Goal: Obtain resource: Download file/media

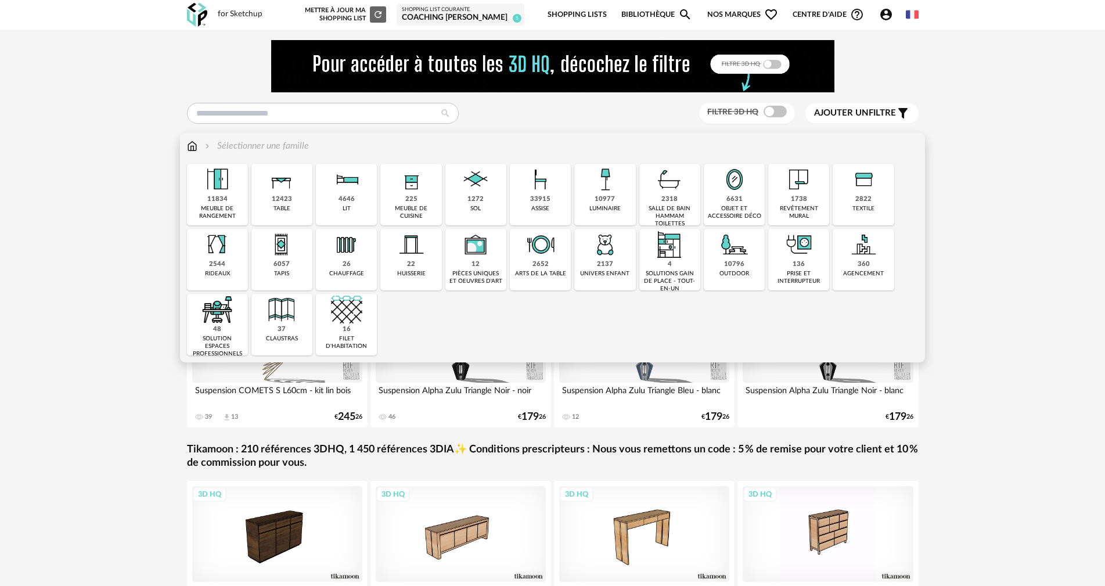
click at [285, 178] on img at bounding box center [281, 179] width 31 height 31
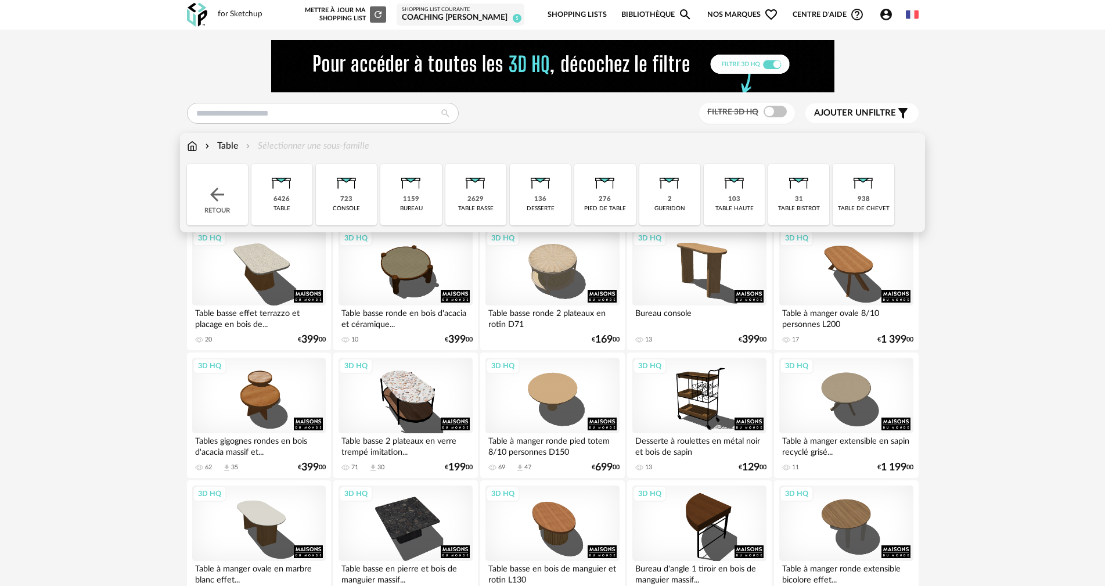
click at [280, 207] on div "table" at bounding box center [281, 209] width 17 height 8
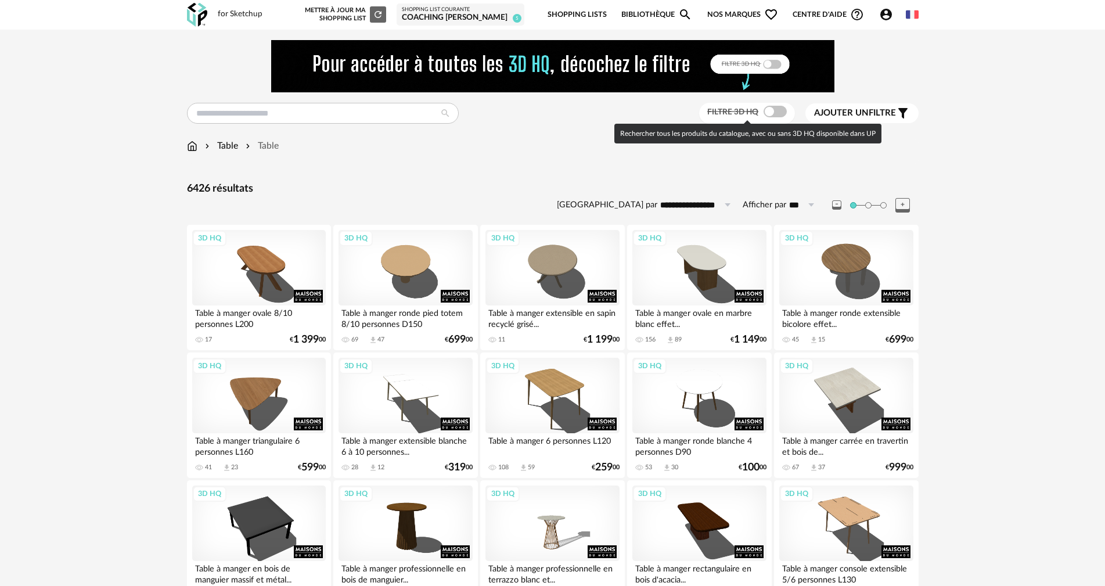
click at [781, 109] on span at bounding box center [774, 112] width 23 height 12
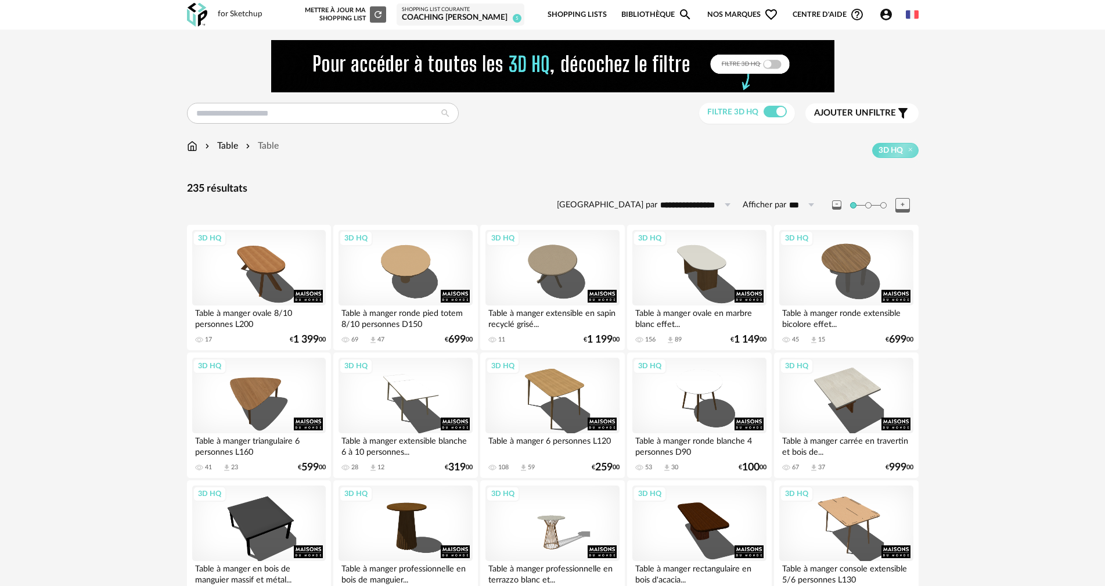
click at [846, 109] on span "Ajouter un" at bounding box center [841, 113] width 55 height 9
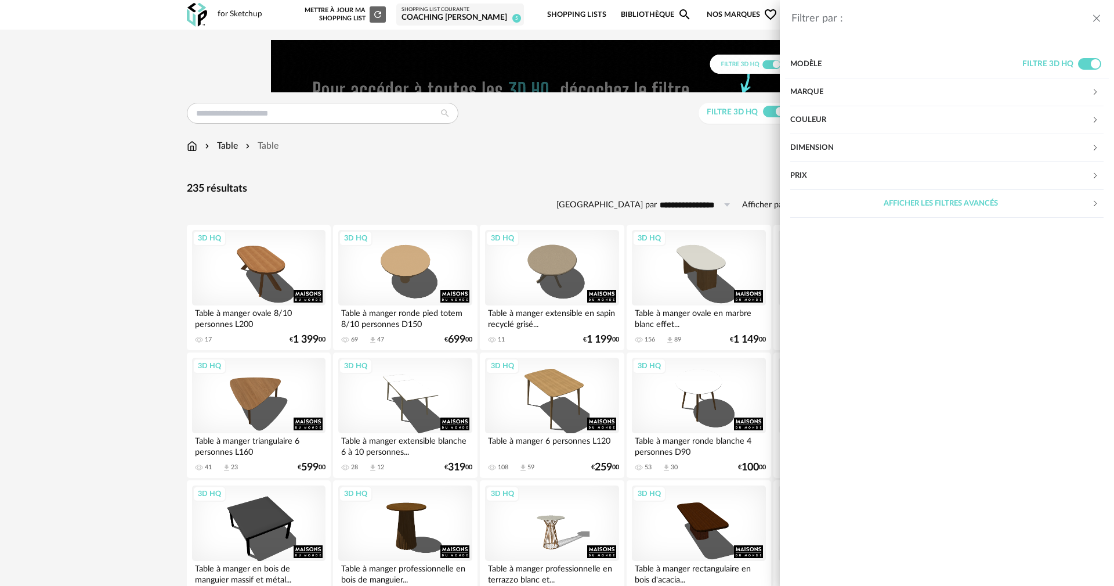
click at [807, 88] on div "Marque" at bounding box center [941, 92] width 301 height 28
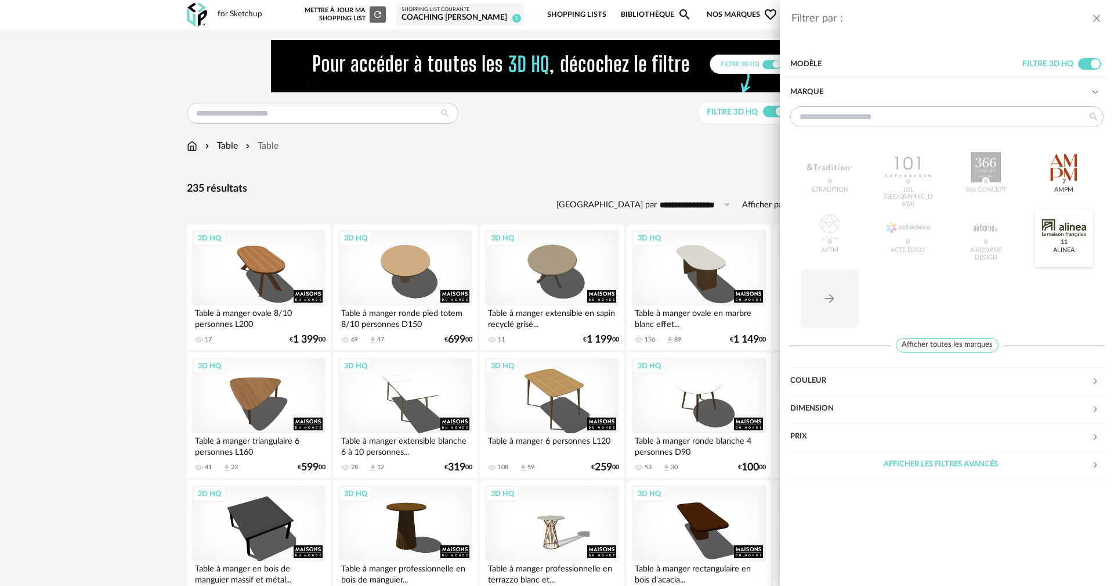
click at [1069, 228] on div at bounding box center [1064, 227] width 45 height 30
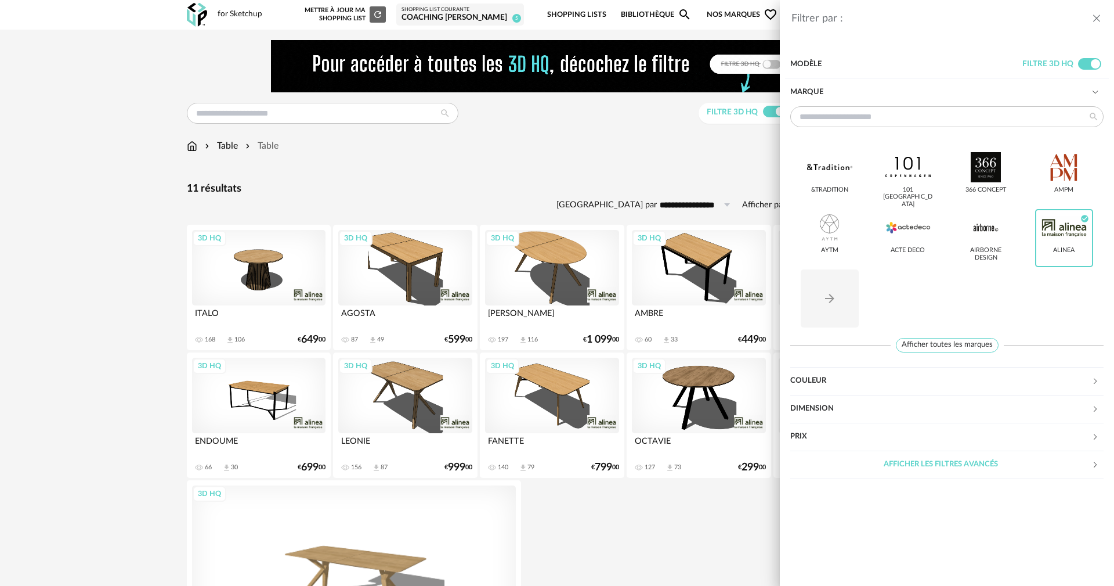
click at [1095, 18] on icon "close drawer" at bounding box center [1097, 19] width 12 height 12
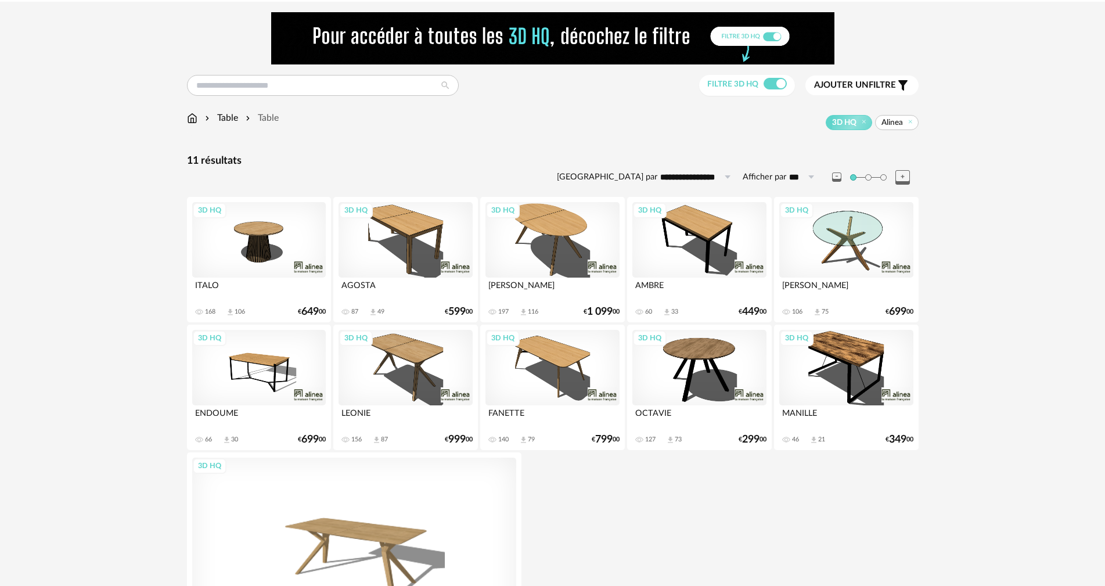
scroll to position [27, 0]
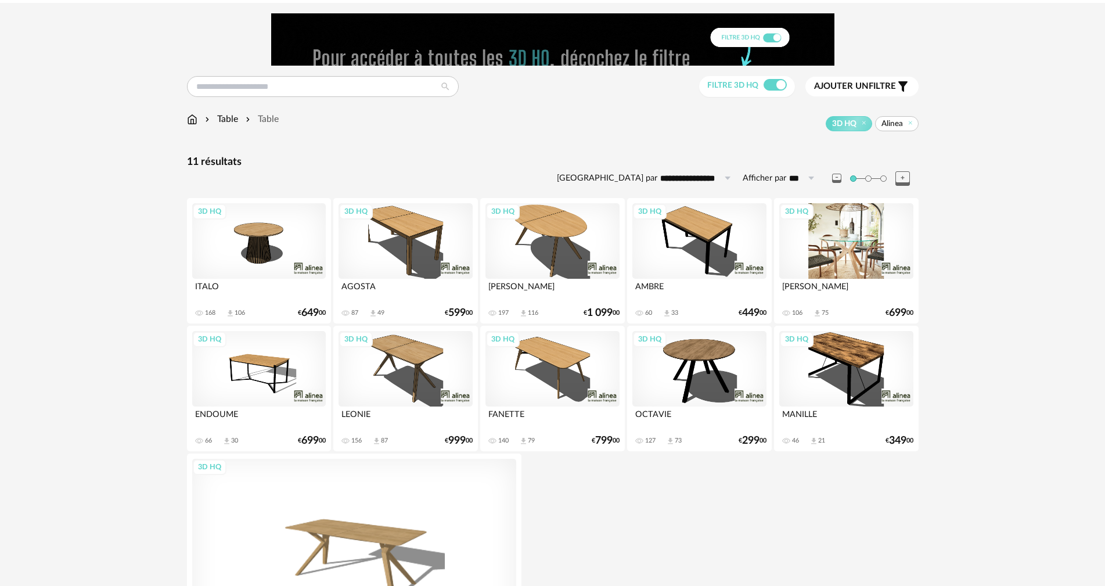
click at [851, 232] on div "3D HQ" at bounding box center [846, 240] width 134 height 75
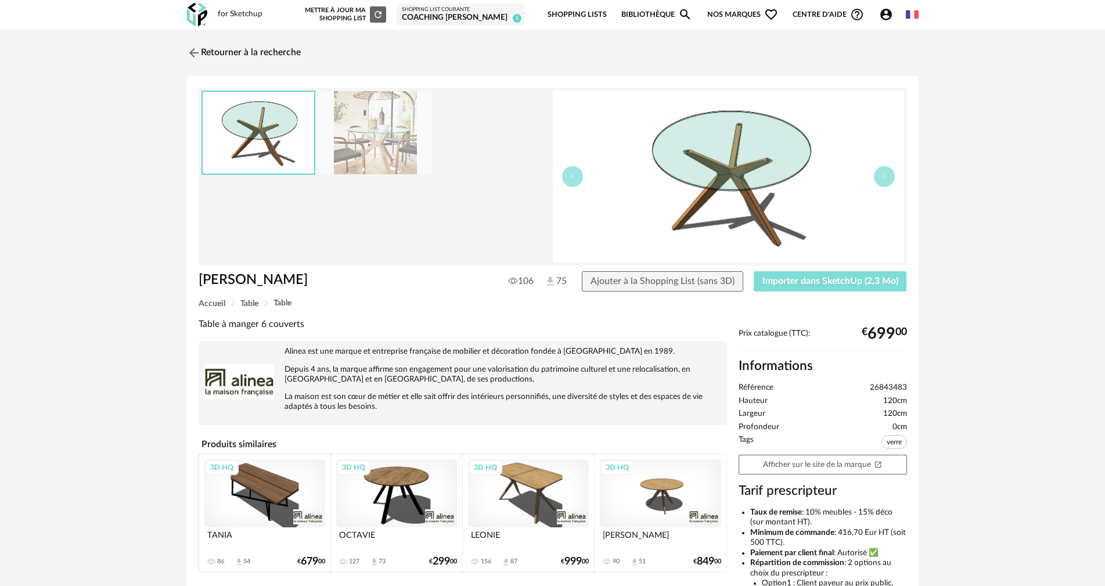
click at [821, 280] on span "Importer dans SketchUp (2,3 Mo)" at bounding box center [830, 280] width 136 height 9
click at [1049, 186] on div "Retourner à la recherche FABIAN FABIAN 106 75 Ajouter à la Shopping List (sans …" at bounding box center [552, 384] width 1105 height 709
click at [836, 280] on span "Importer dans SketchUp (2,3 Mo)" at bounding box center [830, 280] width 136 height 9
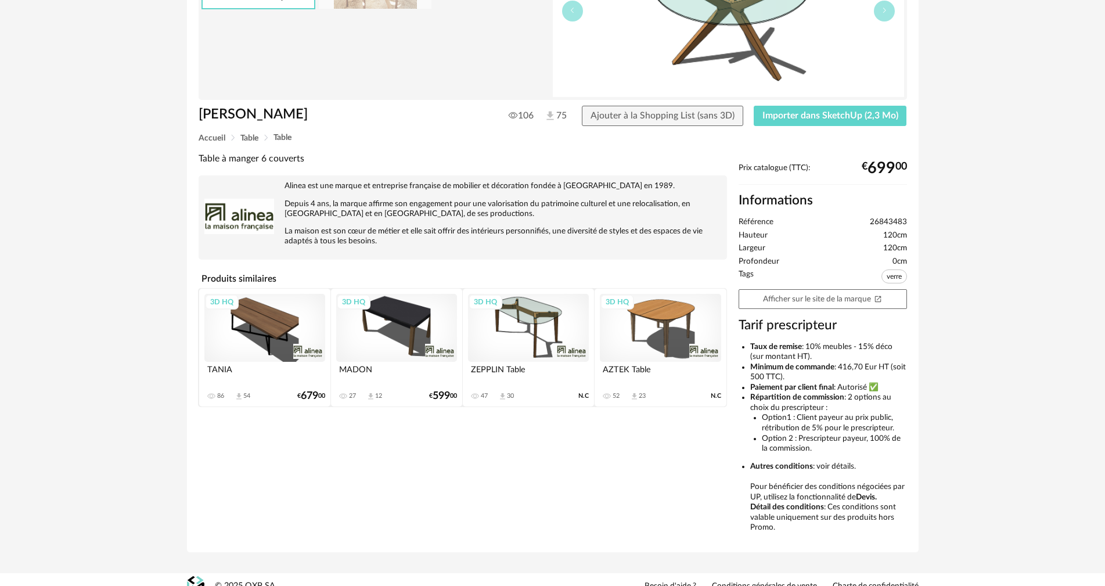
scroll to position [179, 0]
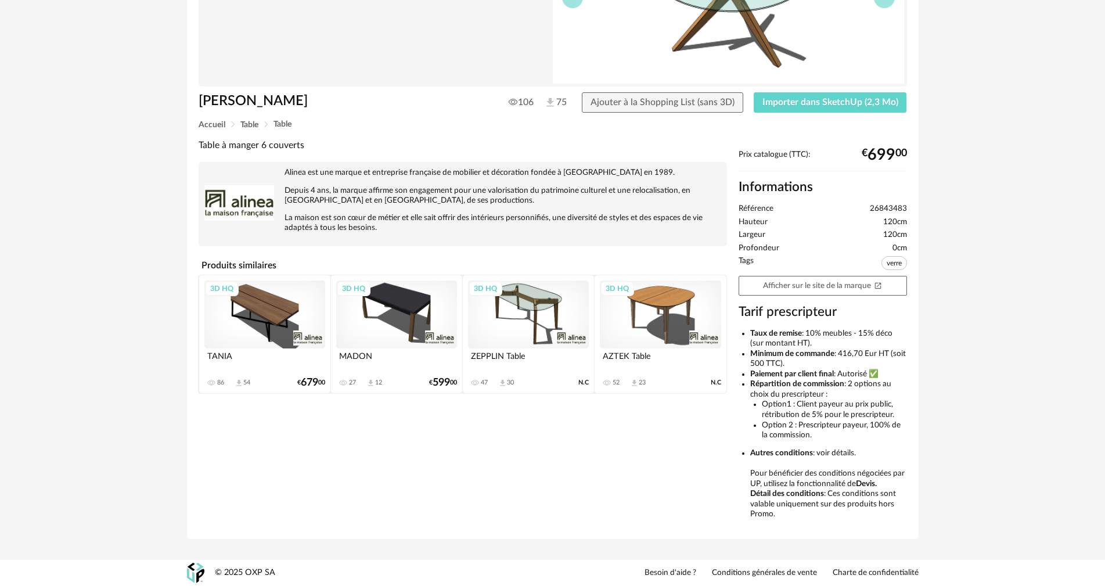
click at [537, 308] on div "3D HQ" at bounding box center [528, 314] width 121 height 68
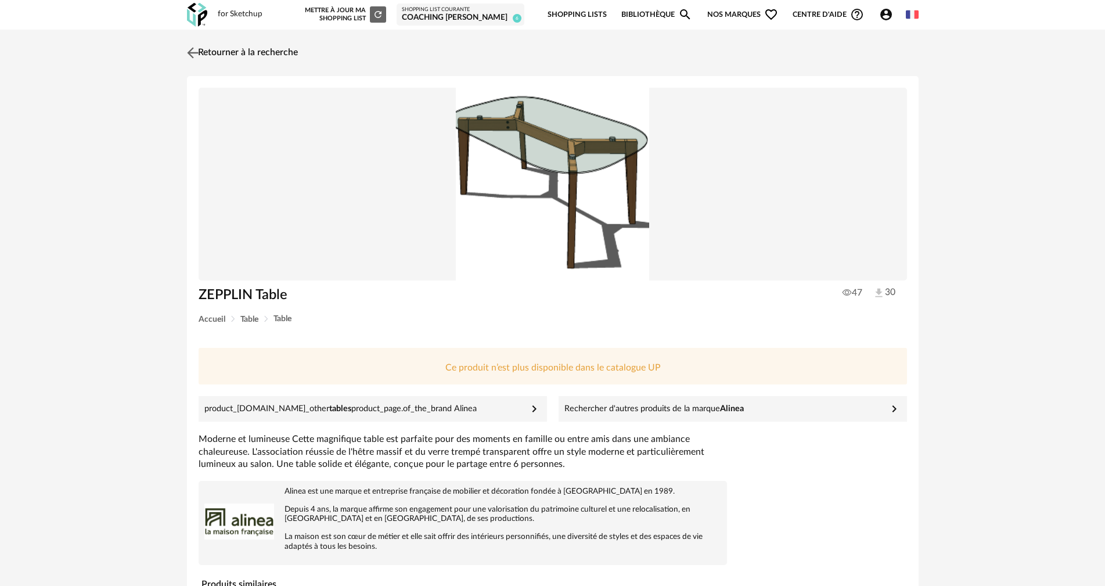
click at [214, 51] on link "Retourner à la recherche" at bounding box center [241, 53] width 114 height 26
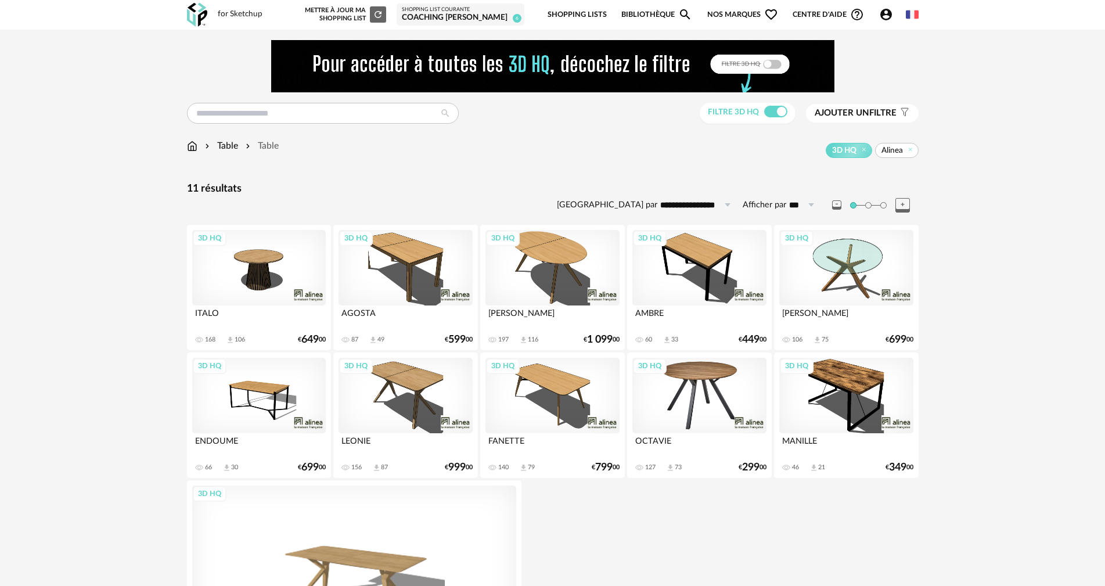
click at [705, 376] on div "3D HQ" at bounding box center [699, 395] width 134 height 75
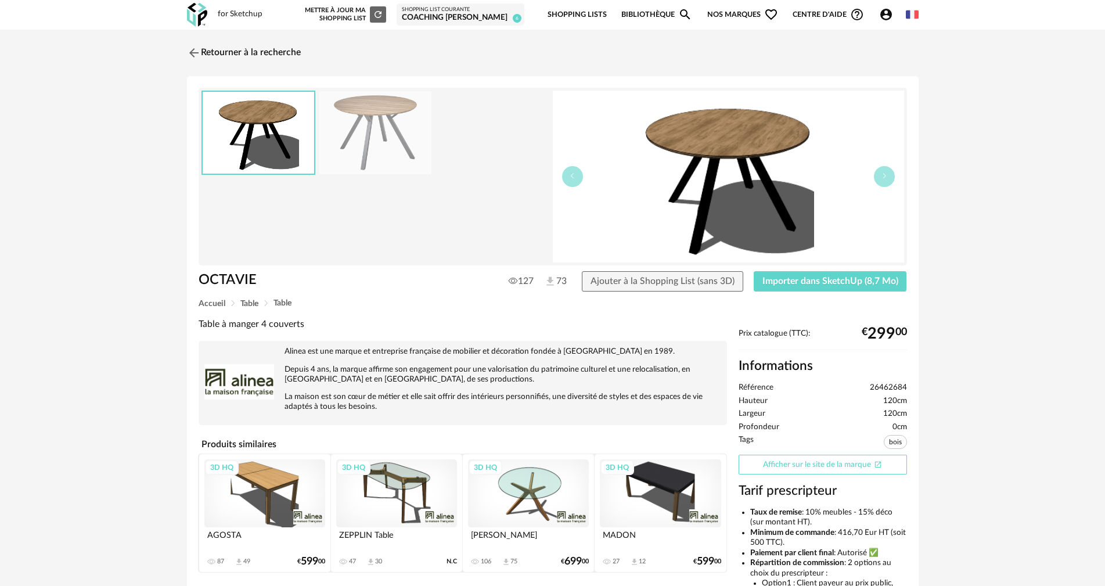
click at [827, 466] on link "Afficher sur le site de la marque Open In New icon" at bounding box center [822, 464] width 168 height 20
click at [818, 277] on span "Importer dans SketchUp (8,7 Mo)" at bounding box center [830, 280] width 136 height 9
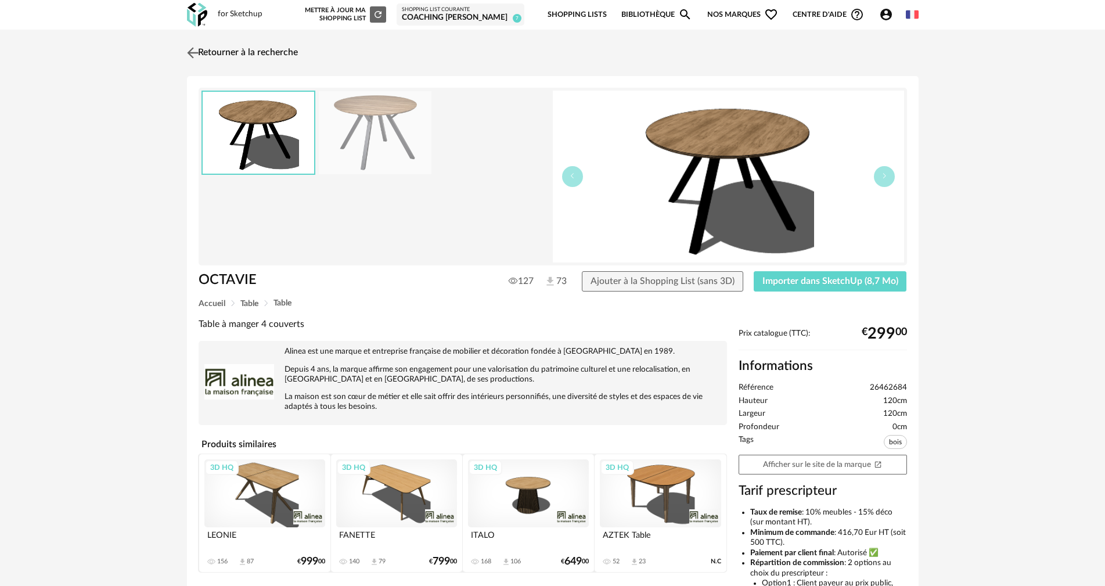
click at [213, 50] on link "Retourner à la recherche" at bounding box center [241, 53] width 114 height 26
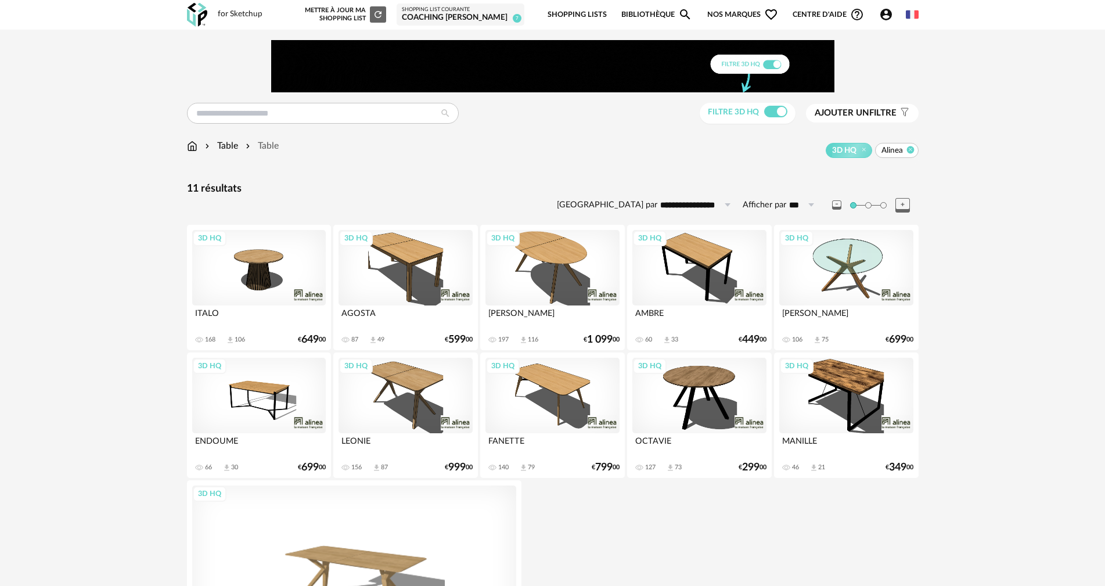
click at [908, 148] on icon at bounding box center [910, 150] width 8 height 8
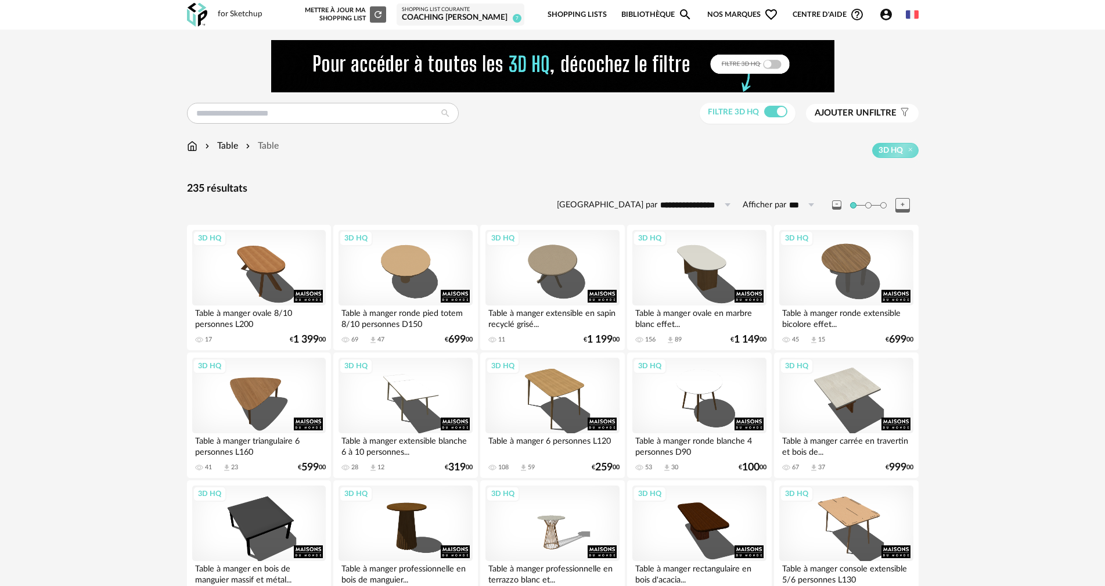
click at [861, 113] on span "Ajouter un" at bounding box center [841, 113] width 55 height 9
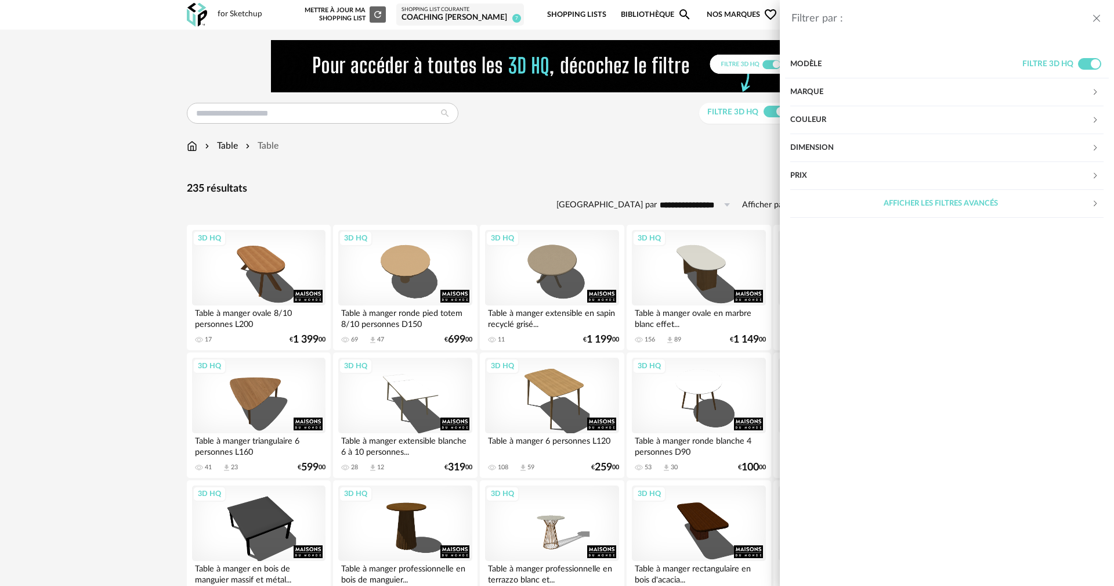
click at [818, 145] on div "Dimension" at bounding box center [941, 148] width 301 height 28
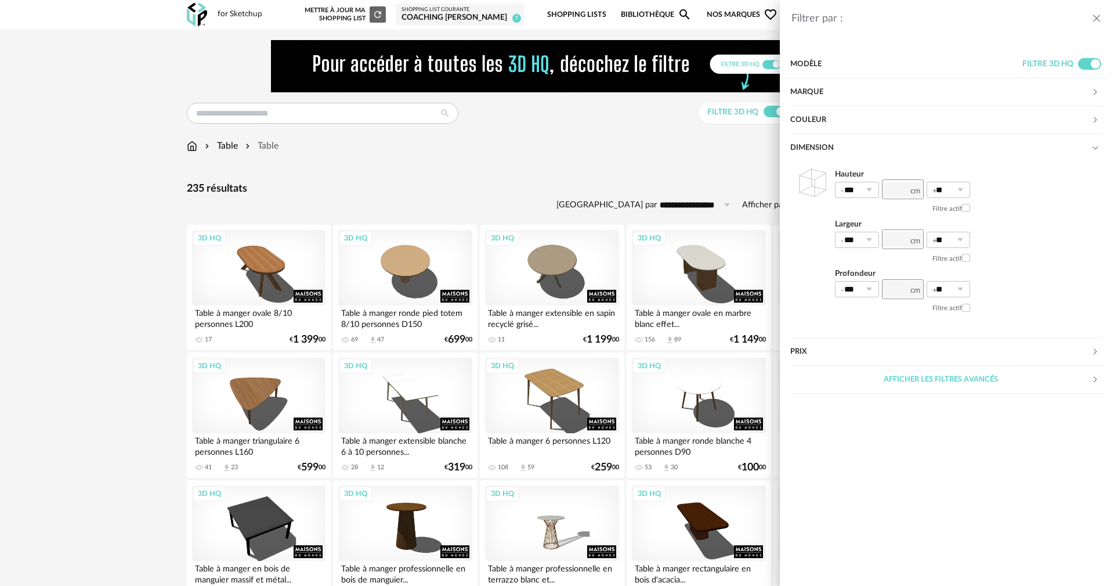
click at [801, 64] on div "Modèle" at bounding box center [907, 64] width 232 height 28
click at [809, 61] on div "Modèle" at bounding box center [907, 64] width 232 height 28
click at [712, 165] on div "Filtrer par : Modèle Filtre 3D HQ Marque &tradition 0 101 Copenhagen 0 366 Conc…" at bounding box center [557, 293] width 1114 height 586
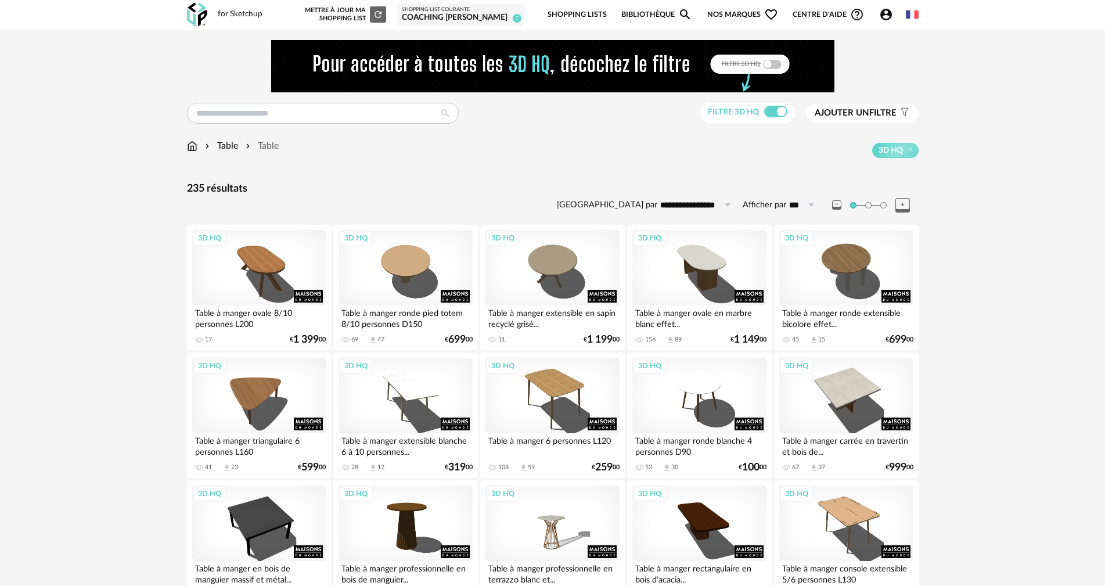
click at [864, 105] on button "Ajouter un filtre s Filter icon" at bounding box center [862, 113] width 113 height 19
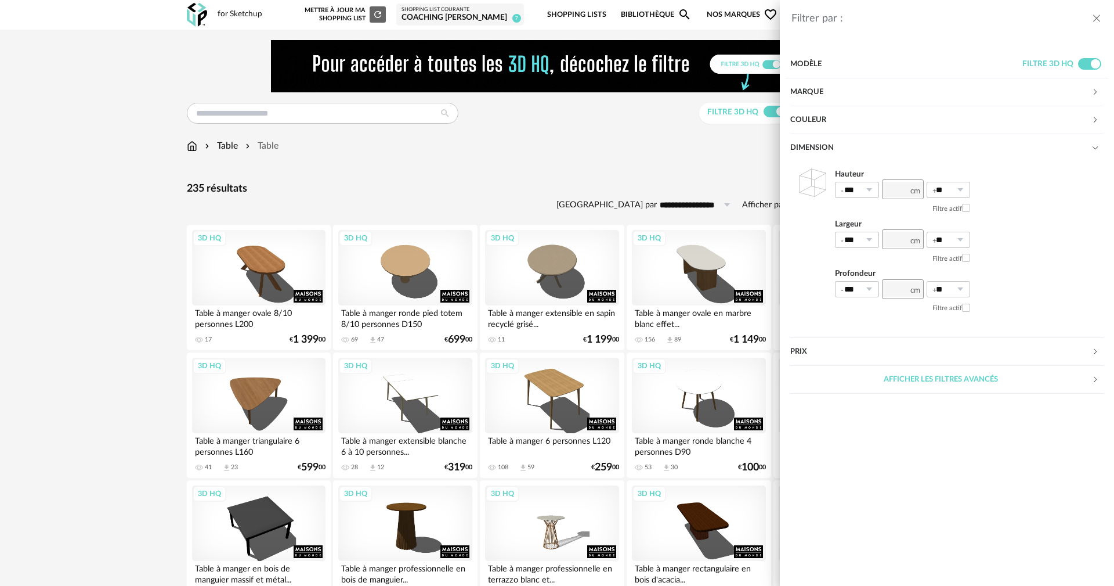
click at [724, 166] on div "Filtrer par : Modèle Filtre 3D HQ Marque &tradition 0 101 Copenhagen 0 366 Conc…" at bounding box center [557, 293] width 1114 height 586
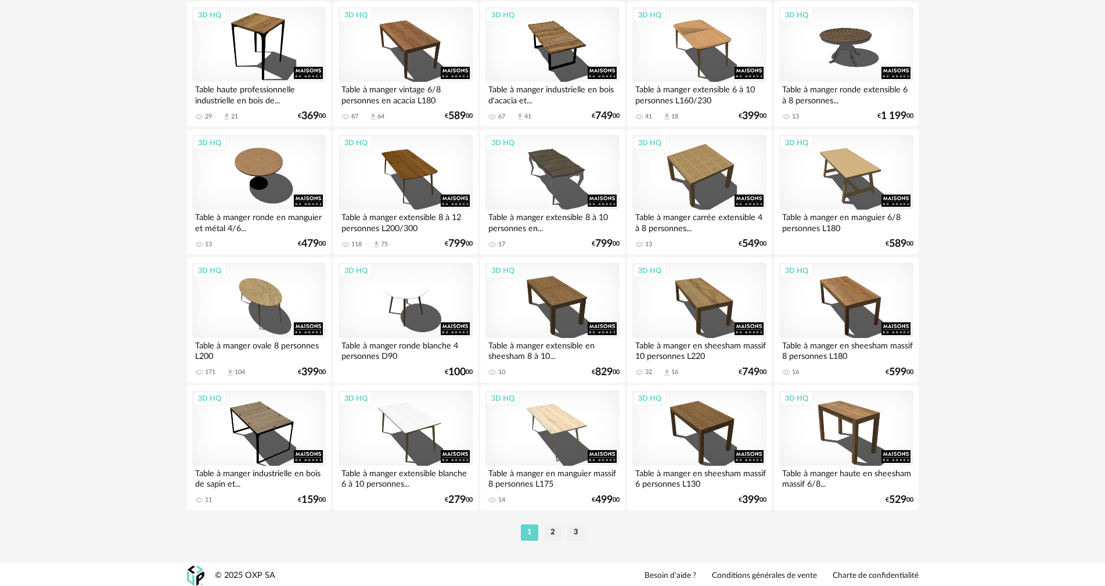
scroll to position [2270, 0]
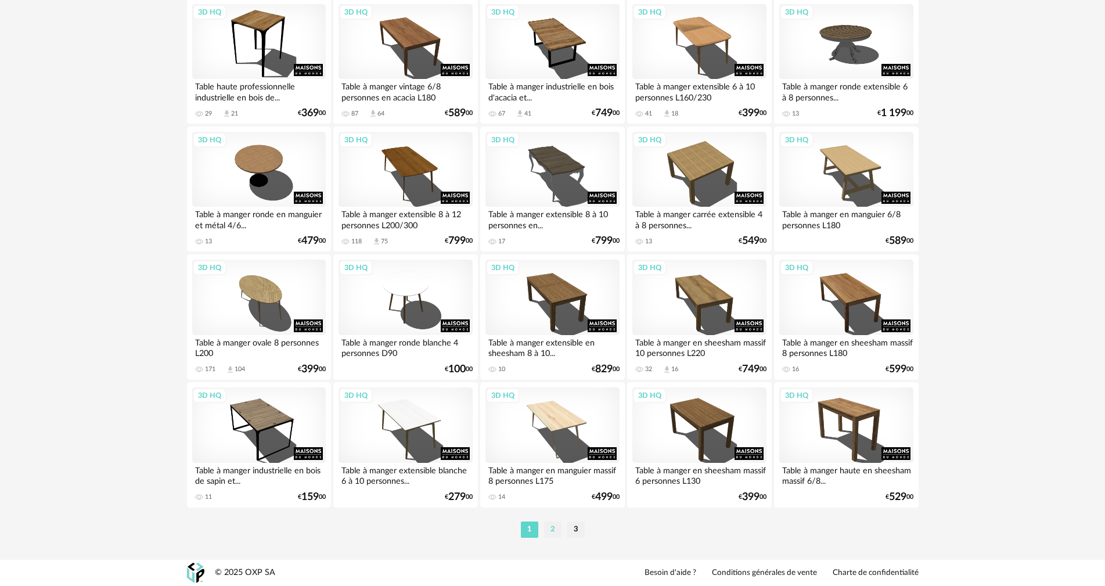
click at [550, 530] on li "2" at bounding box center [552, 529] width 17 height 16
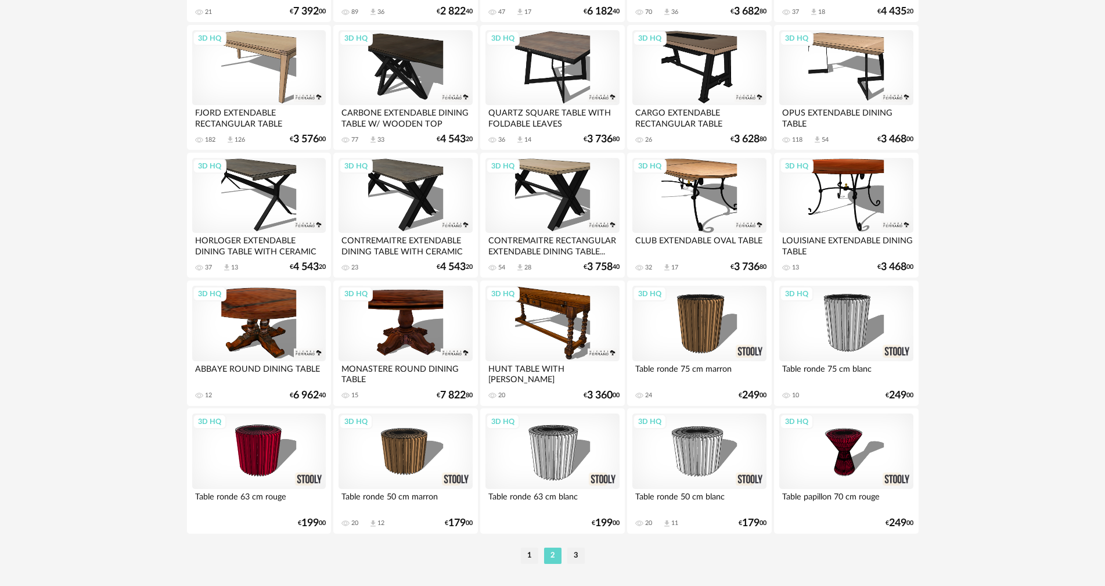
scroll to position [2270, 0]
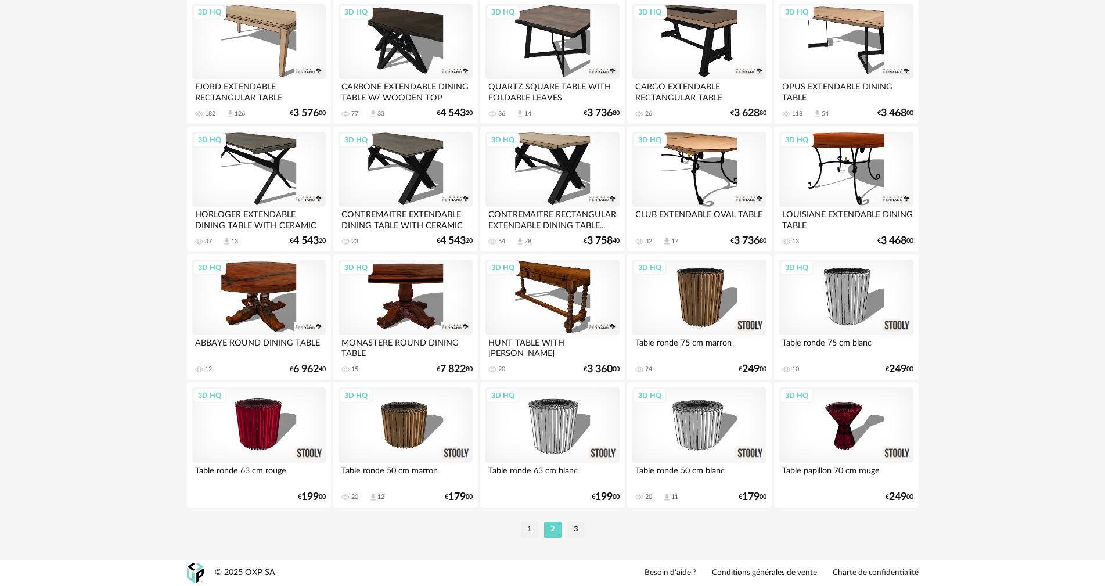
click at [574, 529] on li "3" at bounding box center [575, 529] width 17 height 16
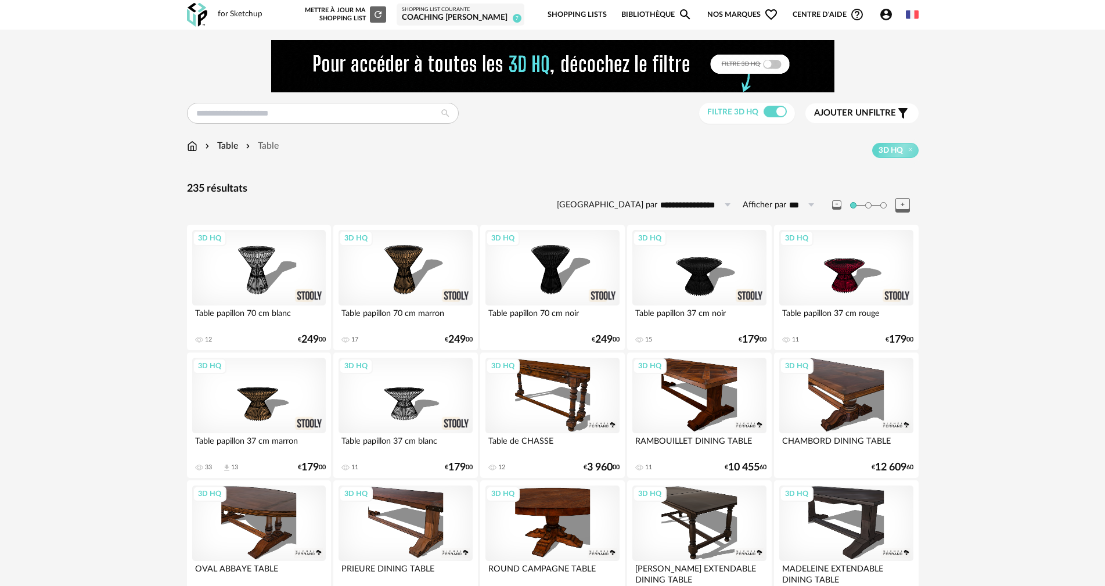
click at [864, 110] on span "Ajouter un" at bounding box center [841, 113] width 55 height 9
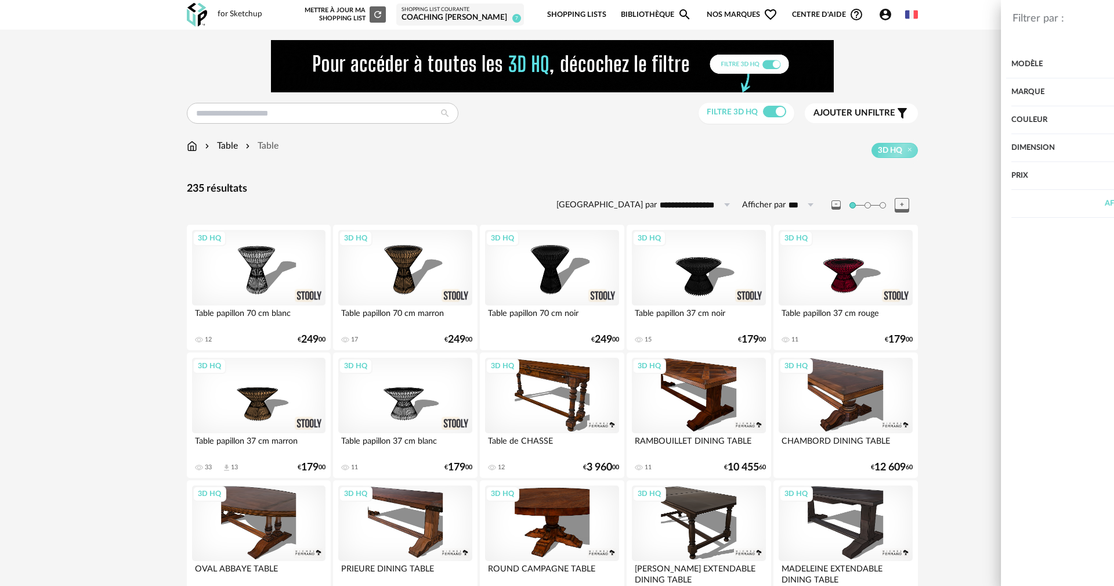
click at [815, 93] on div "Marque" at bounding box center [941, 92] width 301 height 28
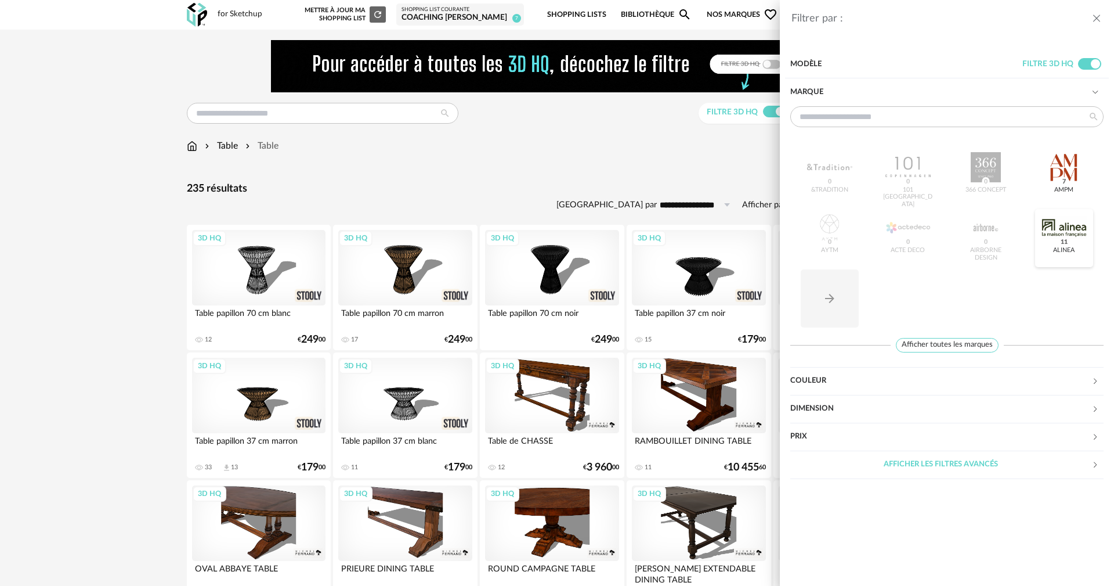
click at [1077, 225] on div at bounding box center [1064, 227] width 45 height 30
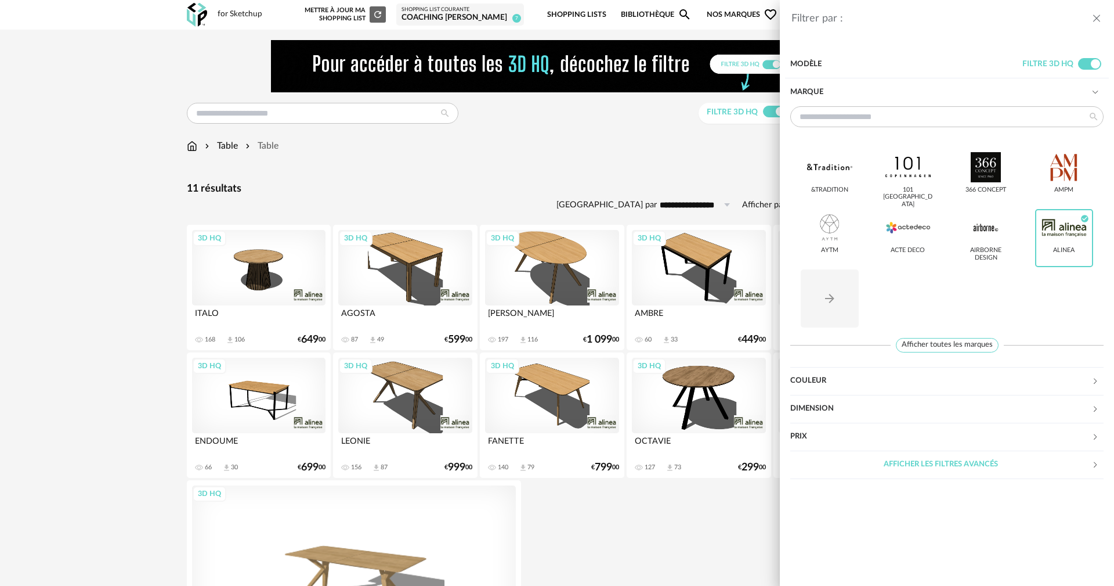
click at [1095, 17] on icon "close drawer" at bounding box center [1097, 19] width 12 height 12
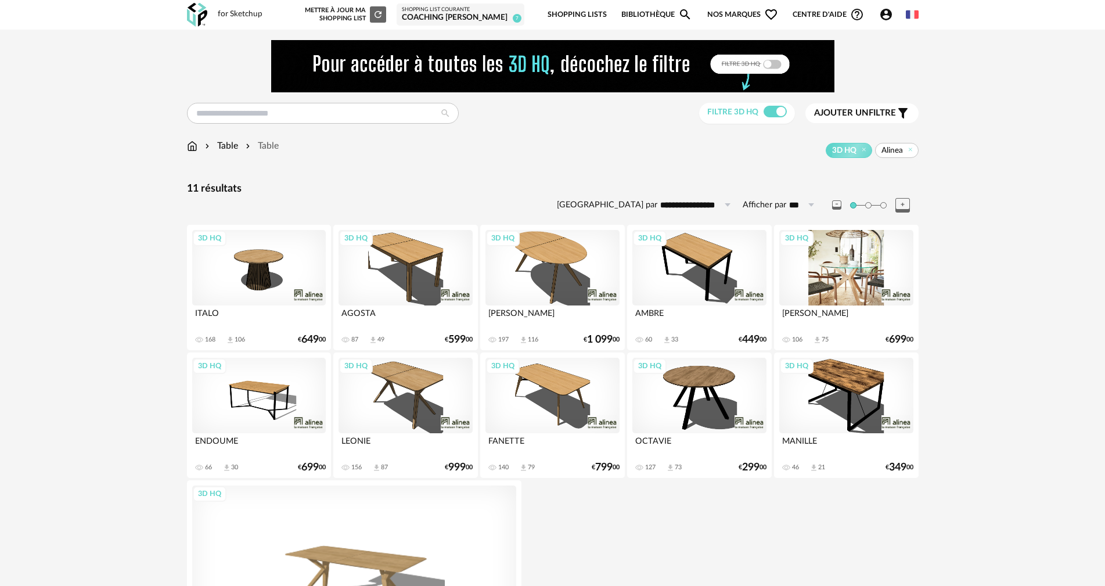
click at [861, 269] on div "3D HQ" at bounding box center [846, 267] width 134 height 75
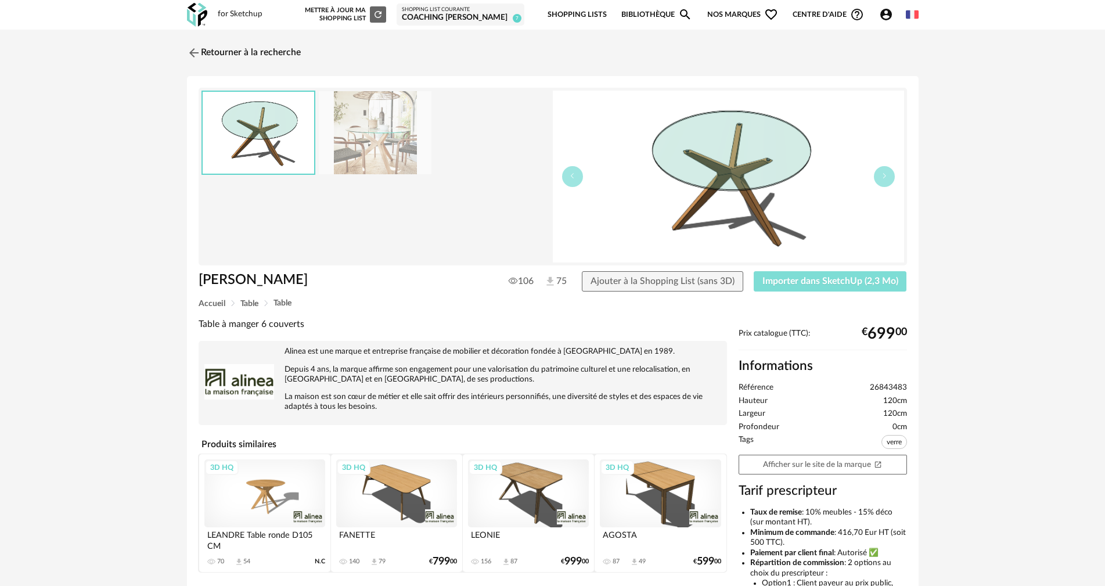
click at [849, 282] on span "Importer dans SketchUp (2,3 Mo)" at bounding box center [830, 280] width 136 height 9
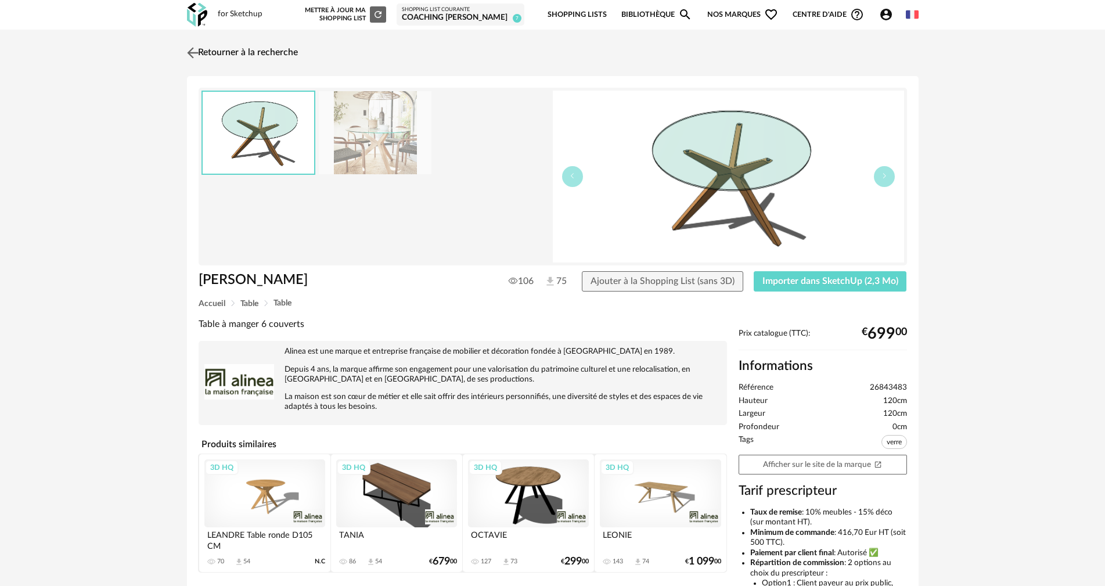
click at [214, 48] on link "Retourner à la recherche" at bounding box center [241, 53] width 114 height 26
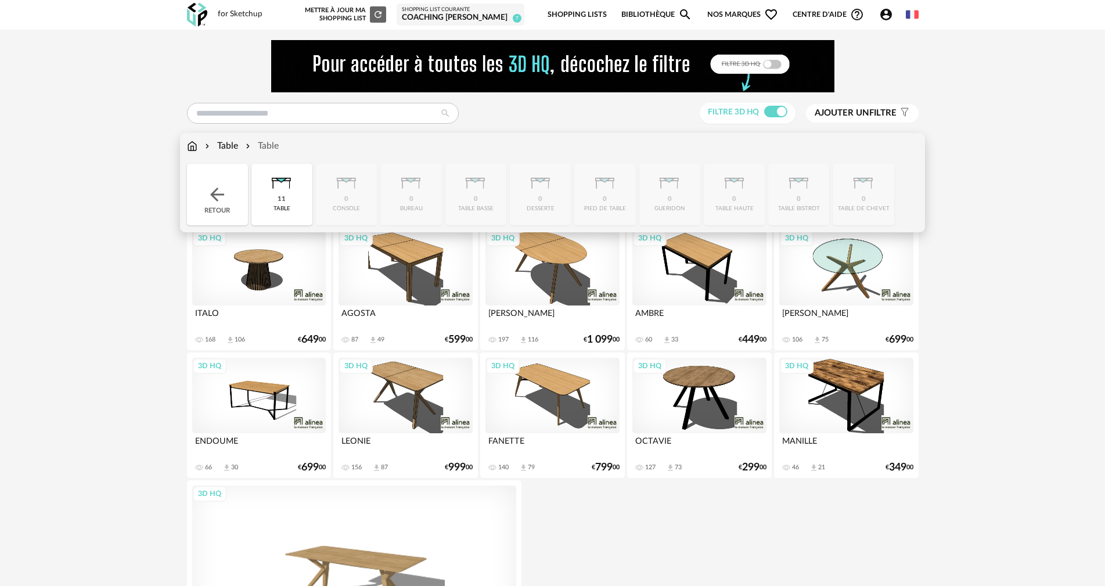
click at [189, 143] on img at bounding box center [192, 145] width 10 height 13
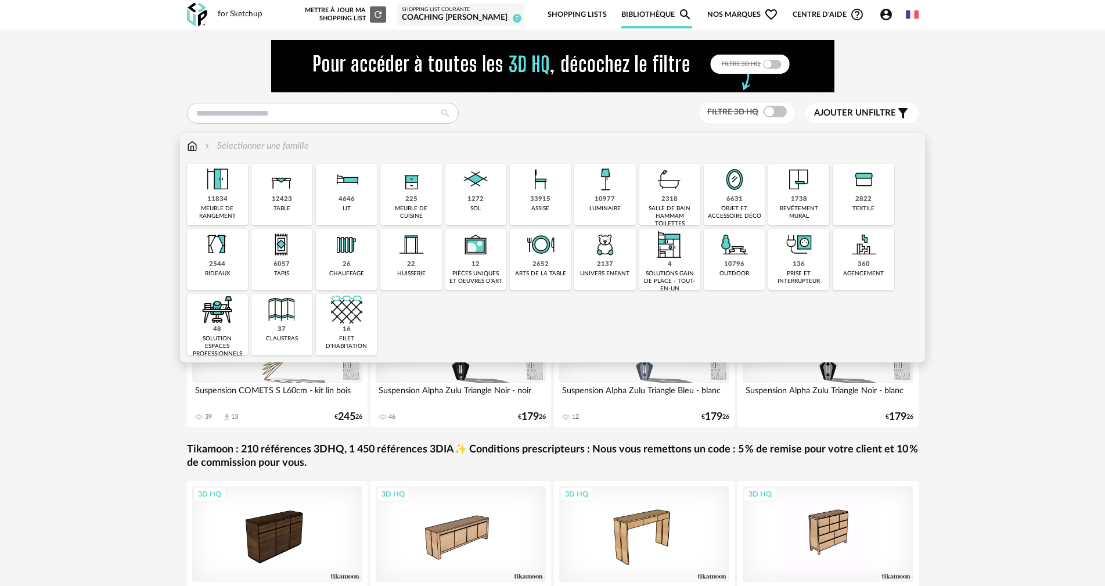
click at [542, 197] on div "33915" at bounding box center [540, 199] width 20 height 9
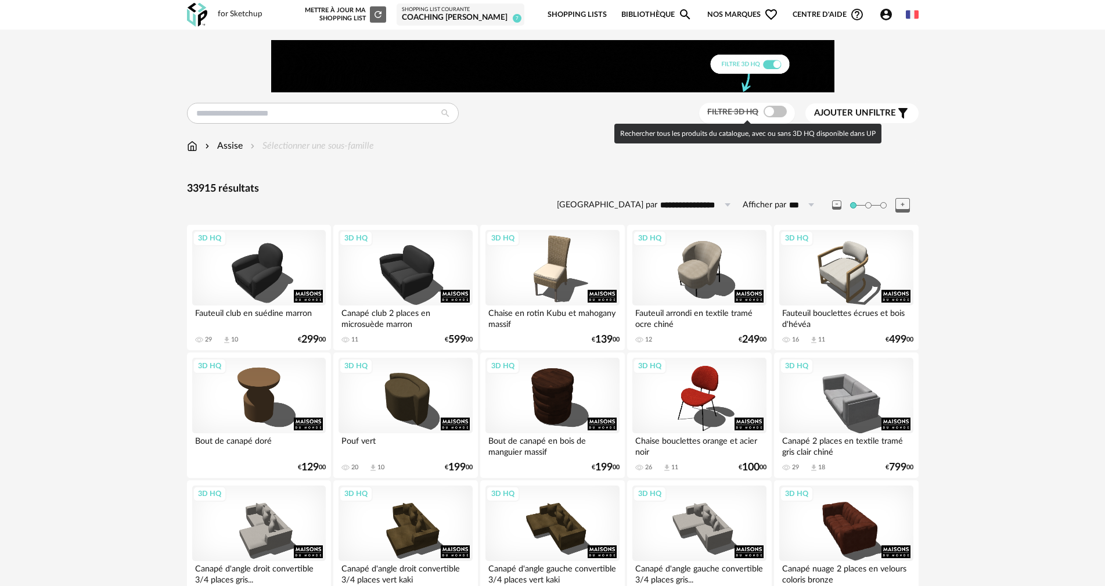
click at [781, 111] on span at bounding box center [774, 112] width 23 height 12
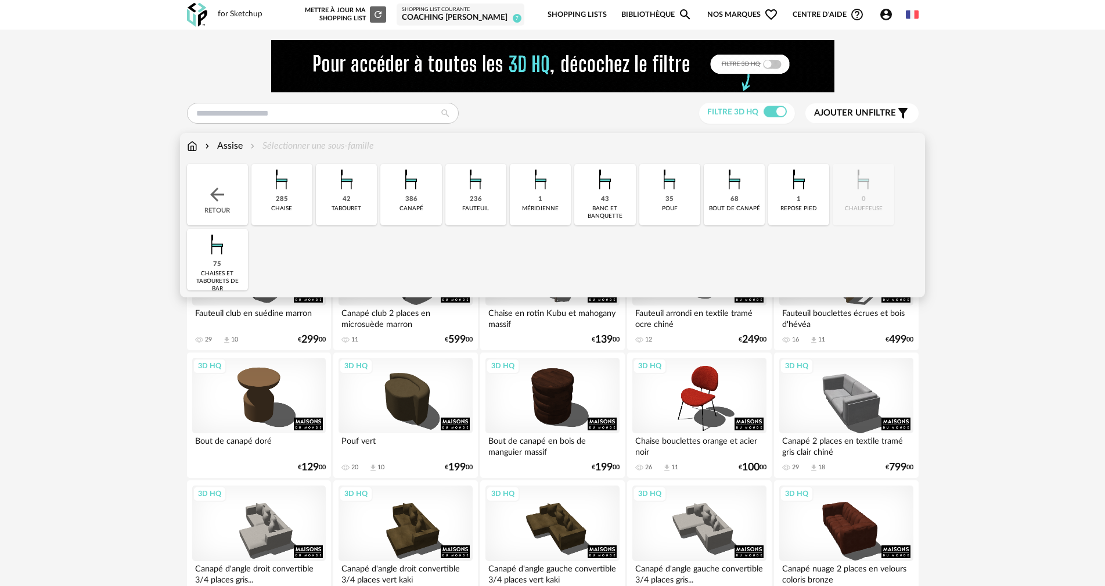
click at [282, 179] on img at bounding box center [281, 179] width 31 height 31
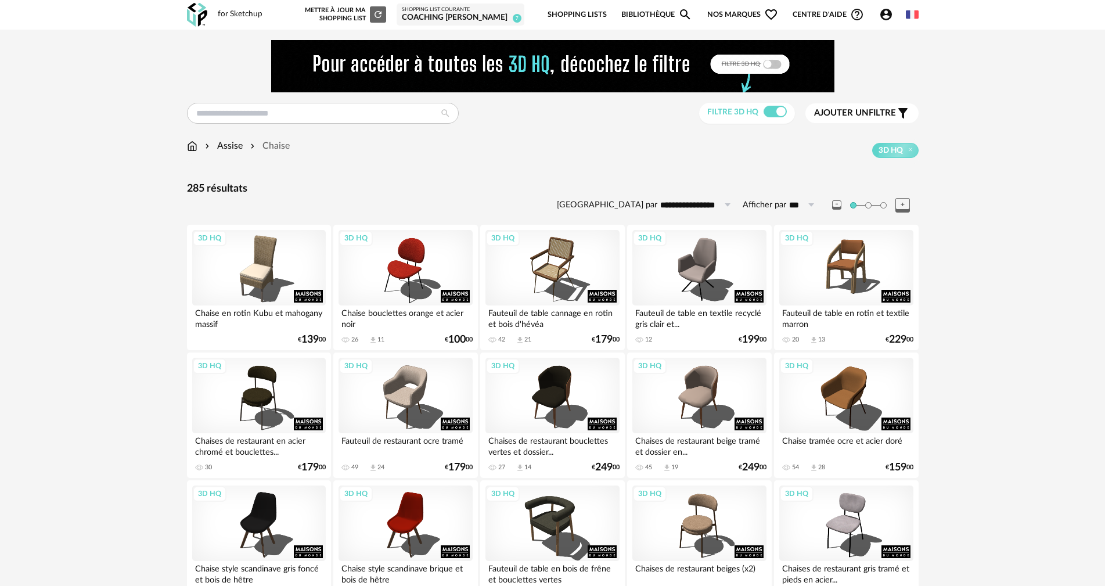
click at [882, 113] on span "Ajouter un filtre" at bounding box center [855, 113] width 82 height 12
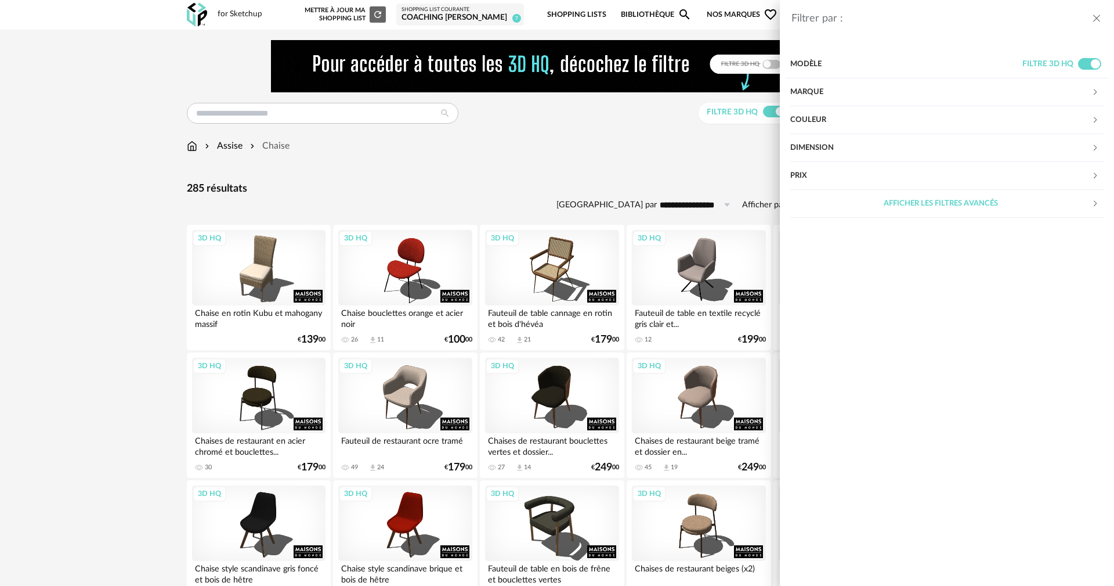
click at [799, 86] on div "Marque" at bounding box center [941, 92] width 301 height 28
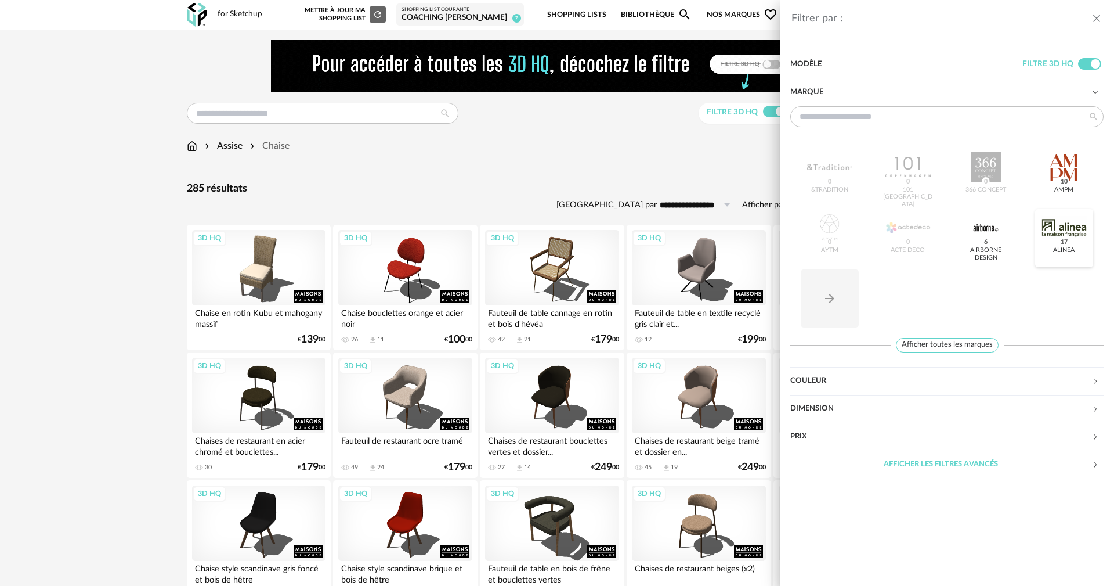
click at [1059, 227] on div at bounding box center [1064, 227] width 45 height 30
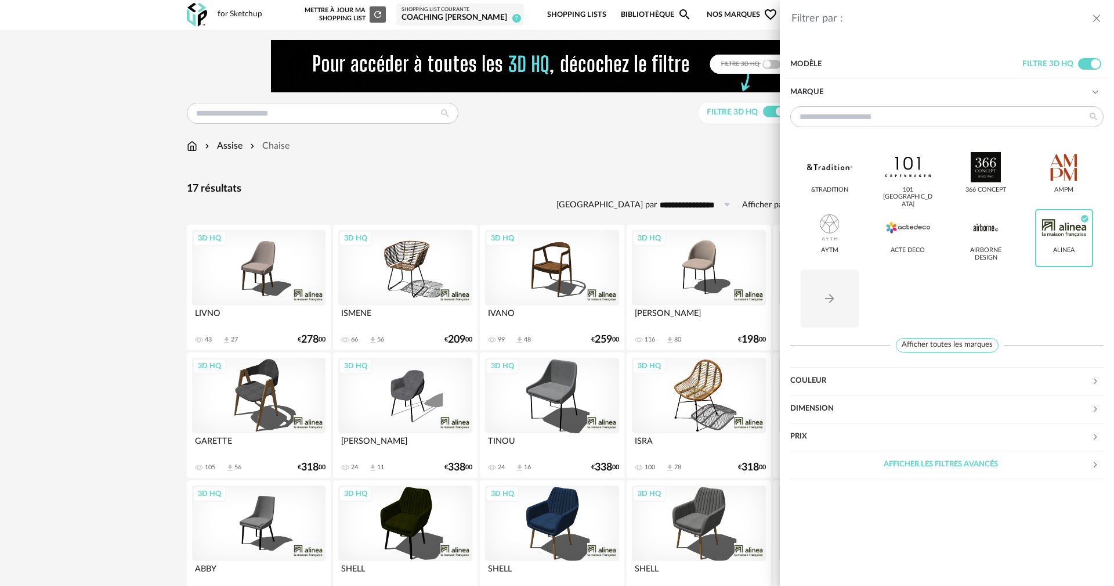
click at [1098, 12] on button "close drawer" at bounding box center [1097, 19] width 12 height 15
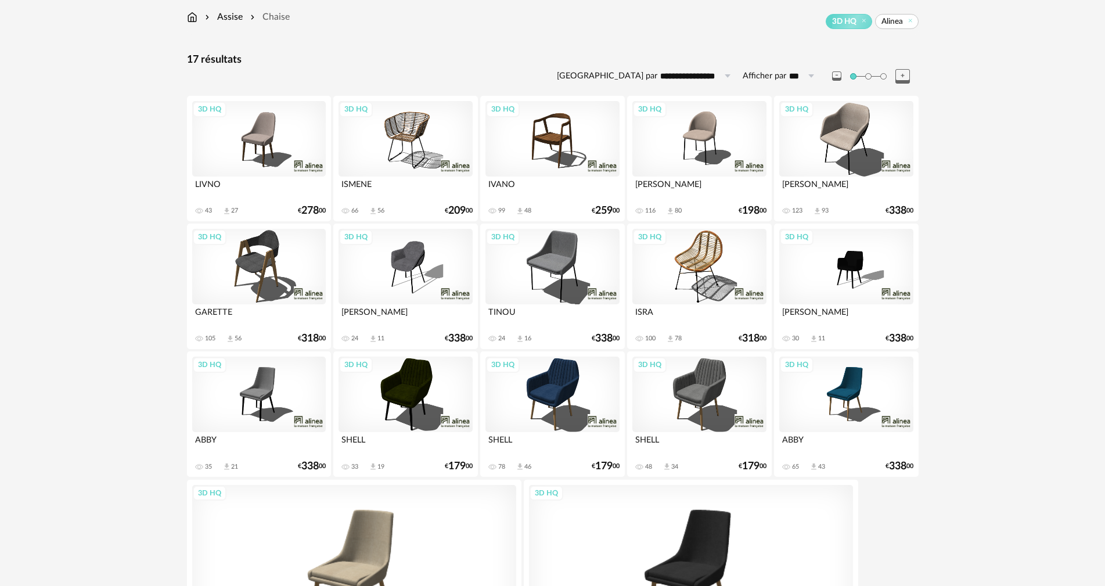
scroll to position [108, 0]
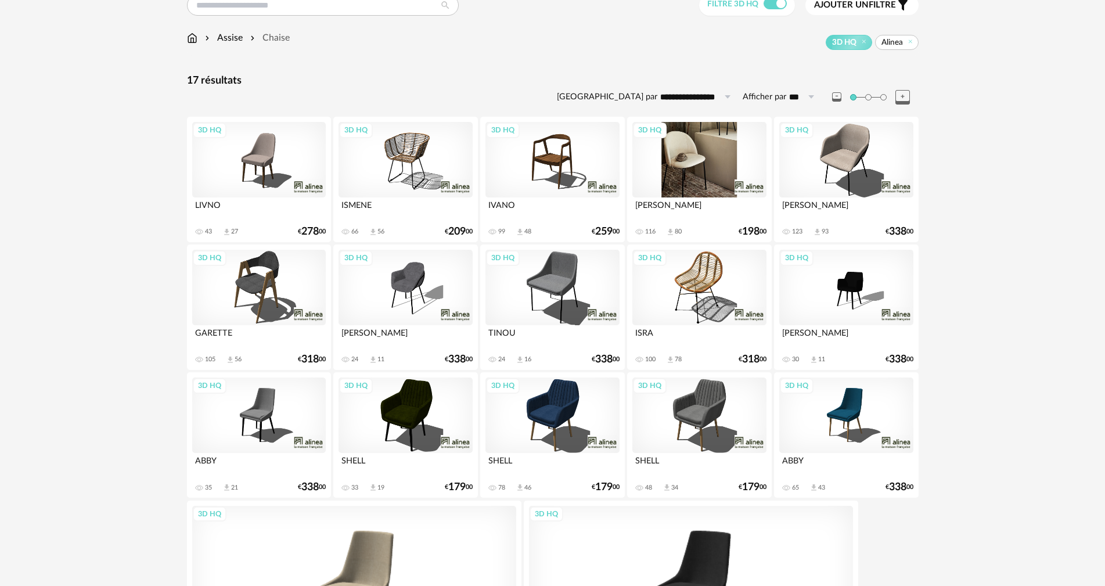
click at [697, 129] on div "3D HQ" at bounding box center [699, 159] width 134 height 75
